Goal: Task Accomplishment & Management: Complete application form

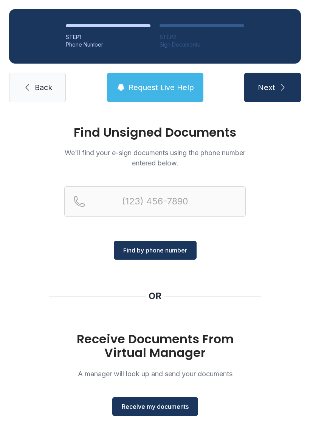
click at [175, 408] on span "Receive my documents" at bounding box center [155, 406] width 67 height 9
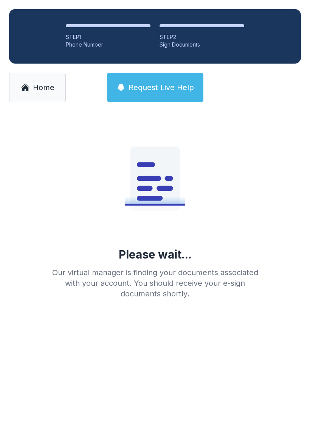
click at [60, 84] on link "Home" at bounding box center [37, 87] width 57 height 29
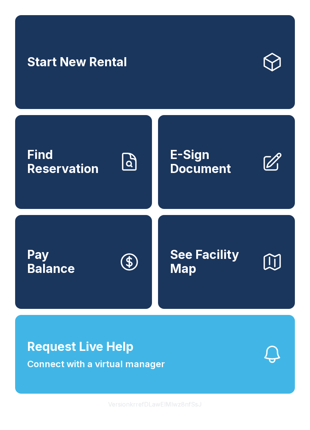
click at [231, 191] on link "E-Sign Document" at bounding box center [226, 162] width 137 height 94
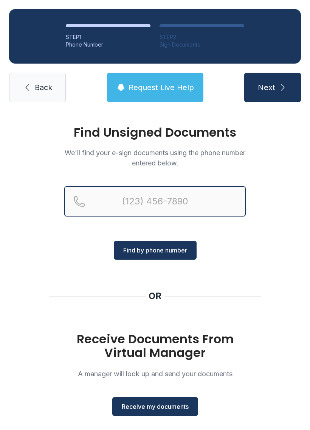
click at [187, 200] on input "Reservation phone number" at bounding box center [155, 201] width 182 height 30
type input "[PHONE_NUMBER]"
click at [272, 87] on button "Next" at bounding box center [272, 87] width 57 height 29
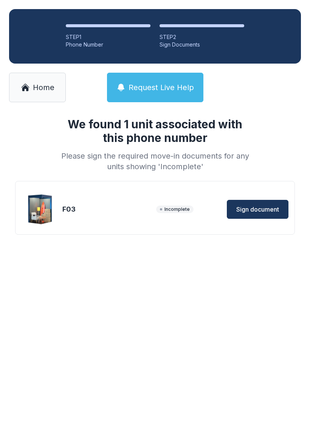
click at [184, 252] on div "We found 1 unit associated with this phone number Please sign the required move…" at bounding box center [155, 188] width 310 height 154
click at [250, 211] on span "Sign document" at bounding box center [257, 209] width 43 height 9
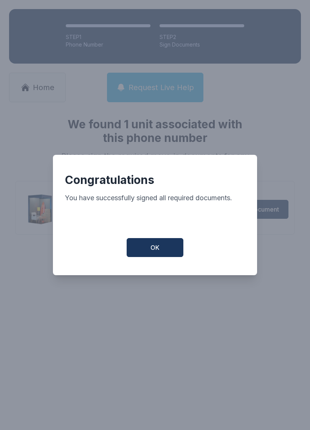
click at [178, 245] on button "OK" at bounding box center [155, 247] width 57 height 19
